Goal: Browse casually: Explore the website without a specific task or goal

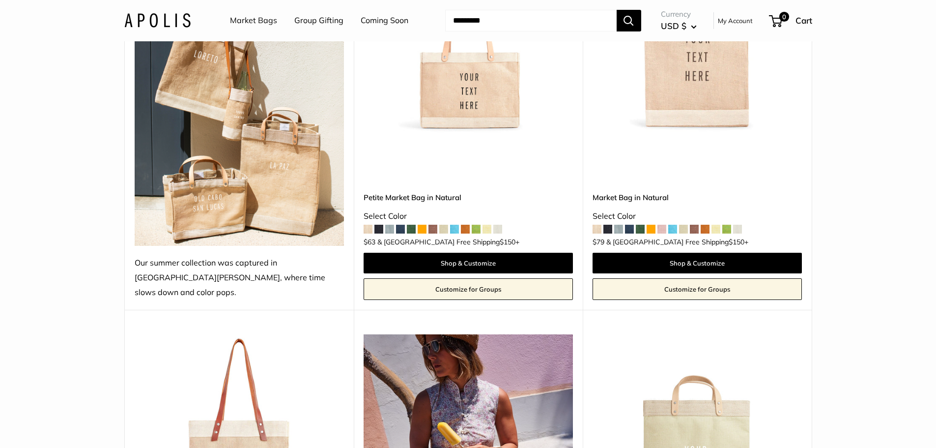
scroll to position [246, 0]
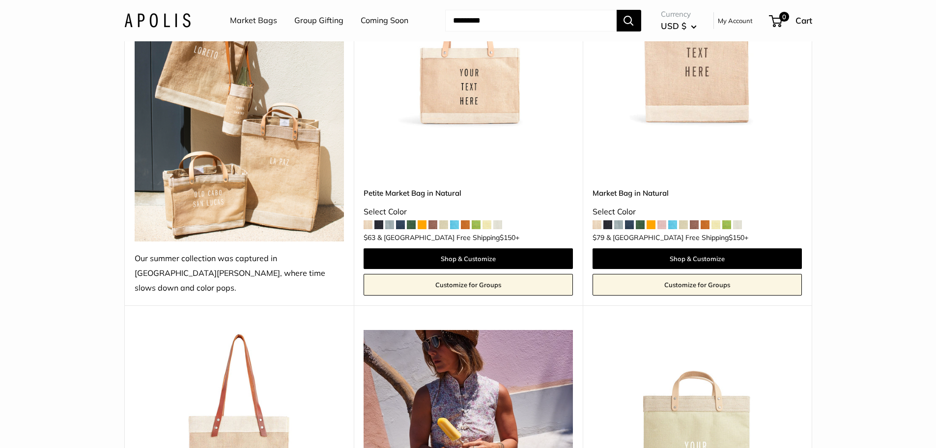
click at [390, 220] on span at bounding box center [389, 224] width 9 height 9
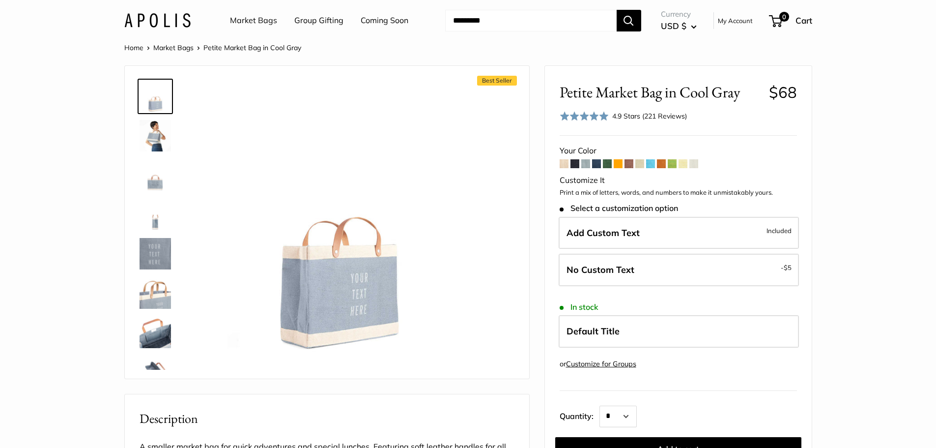
click at [151, 21] on img at bounding box center [157, 20] width 66 height 14
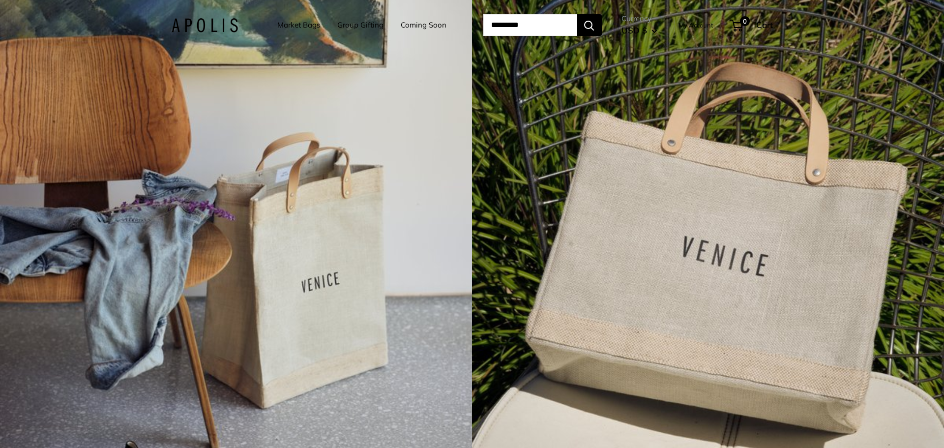
click at [343, 24] on link "Group Gifting" at bounding box center [360, 25] width 46 height 14
click at [201, 26] on img at bounding box center [205, 25] width 66 height 14
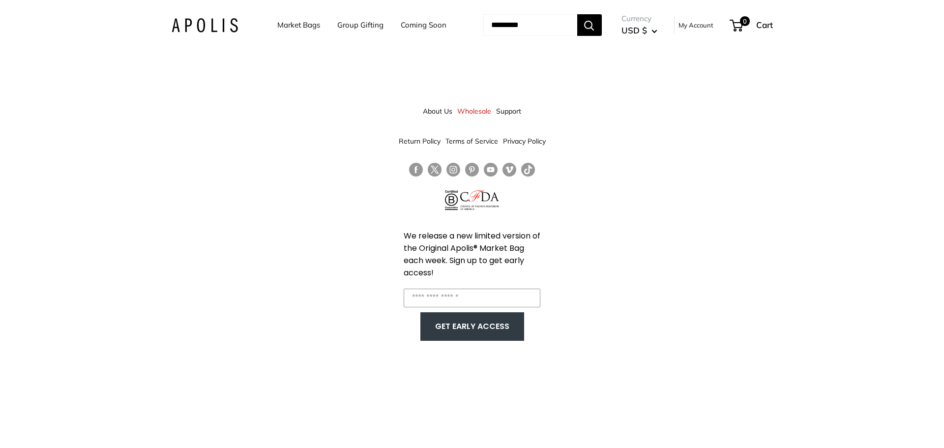
click at [468, 112] on link "Wholesale" at bounding box center [474, 111] width 34 height 18
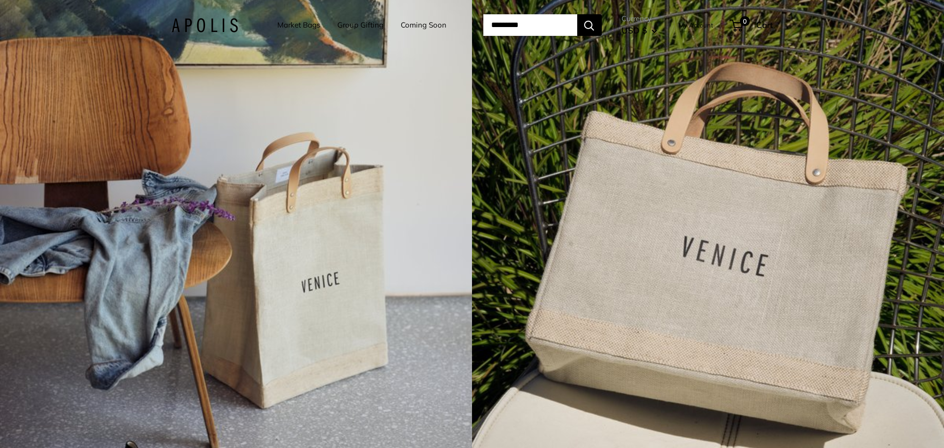
click at [194, 21] on img at bounding box center [205, 25] width 66 height 14
